Goal: Transaction & Acquisition: Purchase product/service

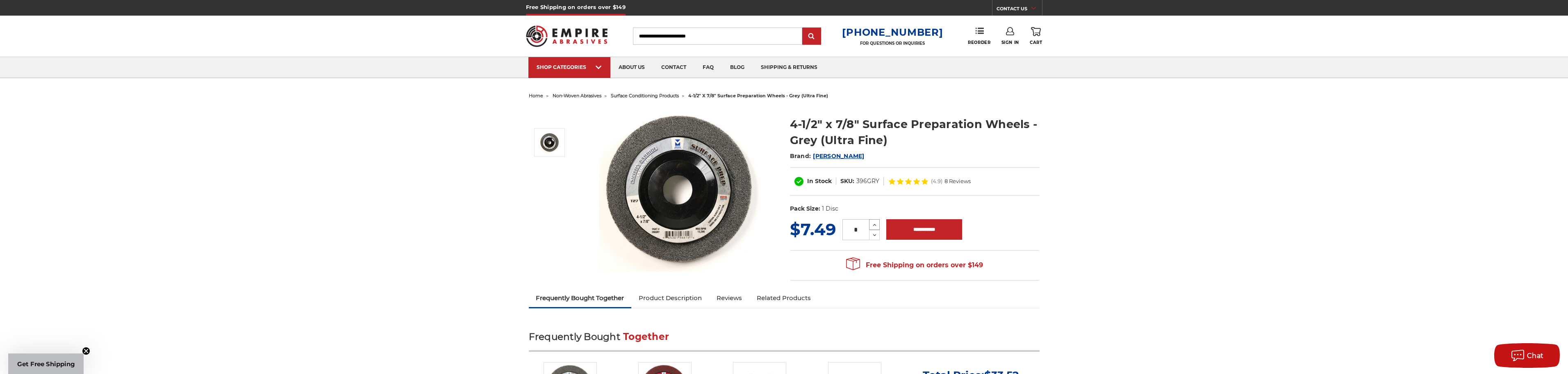
click at [877, 225] on icon at bounding box center [875, 225] width 6 height 7
type input "*"
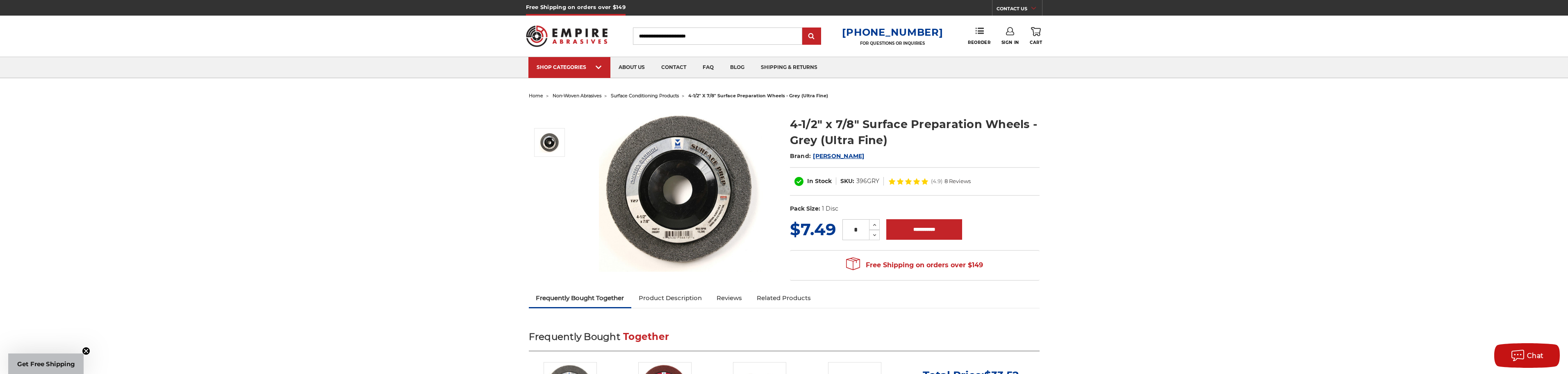
drag, startPoint x: 692, startPoint y: 93, endPoint x: 642, endPoint y: -1, distance: 106.5
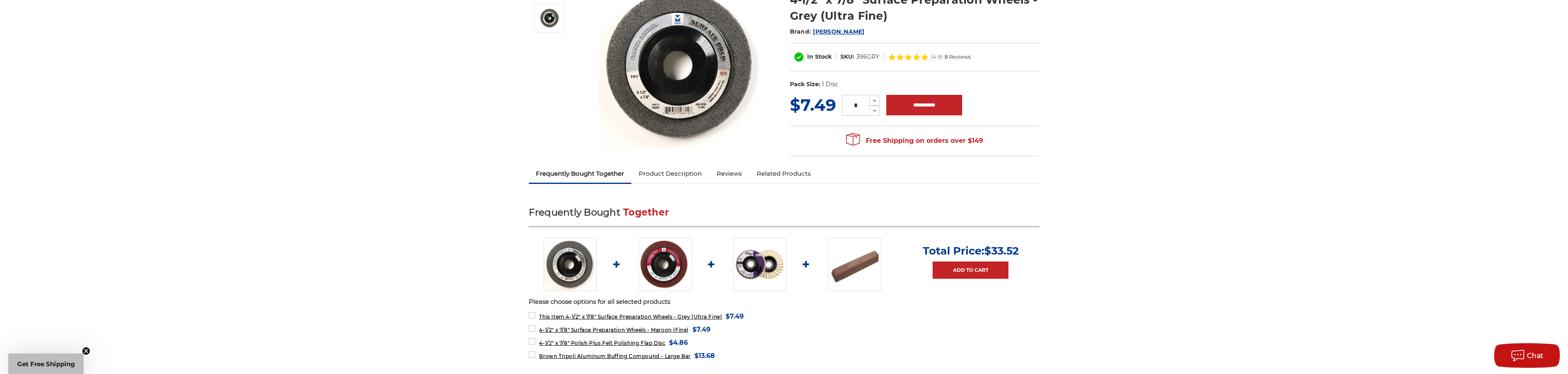
scroll to position [205, 0]
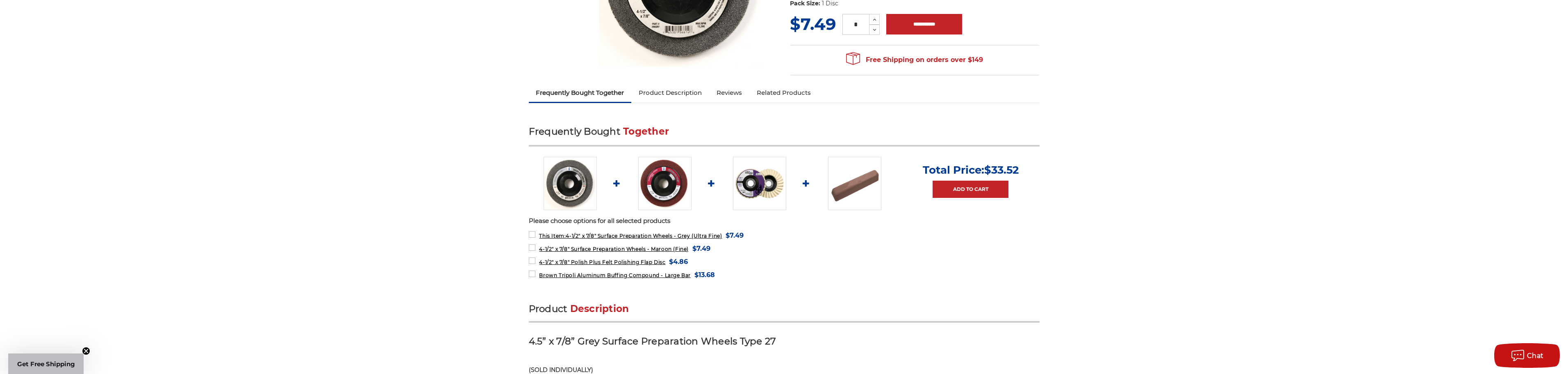
click at [665, 174] on img at bounding box center [665, 183] width 54 height 54
